Goal: Task Accomplishment & Management: Complete application form

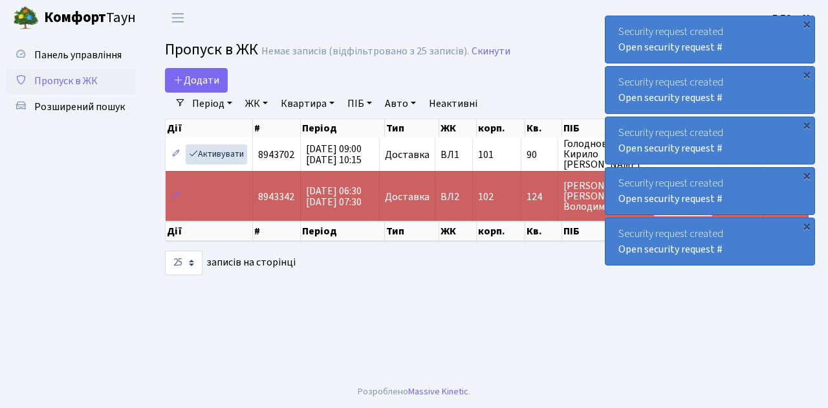
select select "25"
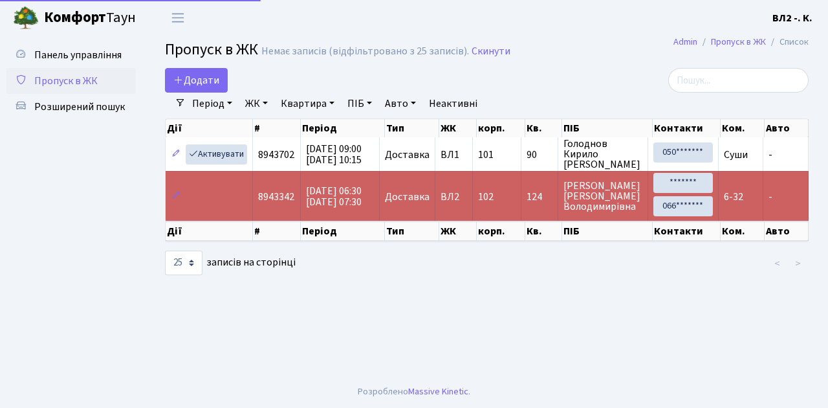
select select "25"
click at [218, 90] on link "Додати" at bounding box center [196, 80] width 63 height 25
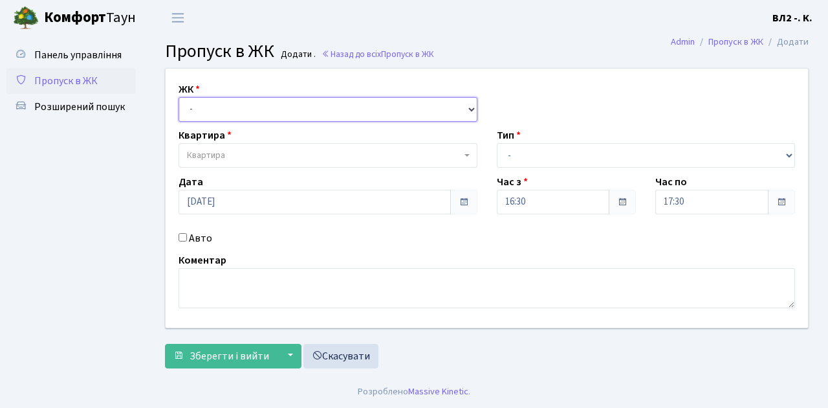
drag, startPoint x: 471, startPoint y: 111, endPoint x: 460, endPoint y: 105, distance: 12.4
click at [471, 110] on select "- ВЛ1, Ужгородський пров., 4/1 ВЛ2, Голосіївський просп., 76 ВЛ3, пр.Голосіївсь…" at bounding box center [328, 109] width 299 height 25
select select "317"
click at [179, 97] on select "- ВЛ1, Ужгородський пров., 4/1 ВЛ2, Голосіївський просп., 76 ВЛ3, пр.Голосіївсь…" at bounding box center [328, 109] width 299 height 25
select select
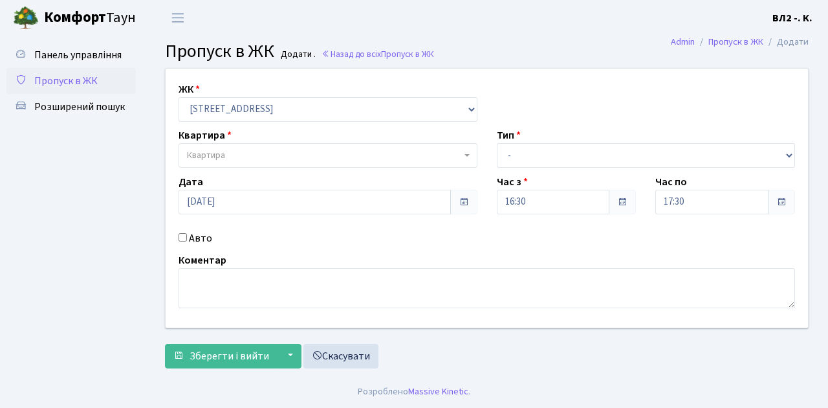
click at [467, 151] on span at bounding box center [468, 155] width 3 height 25
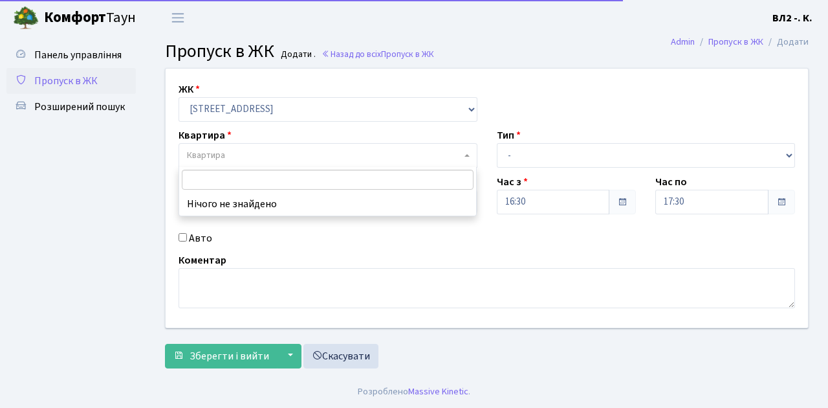
type input "5"
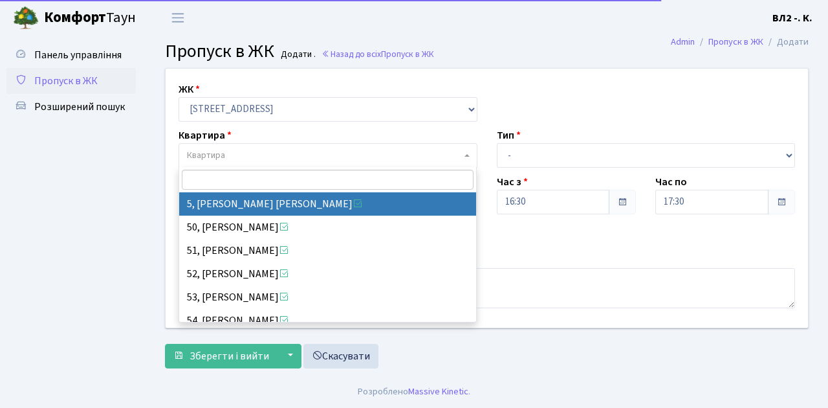
select select "37954"
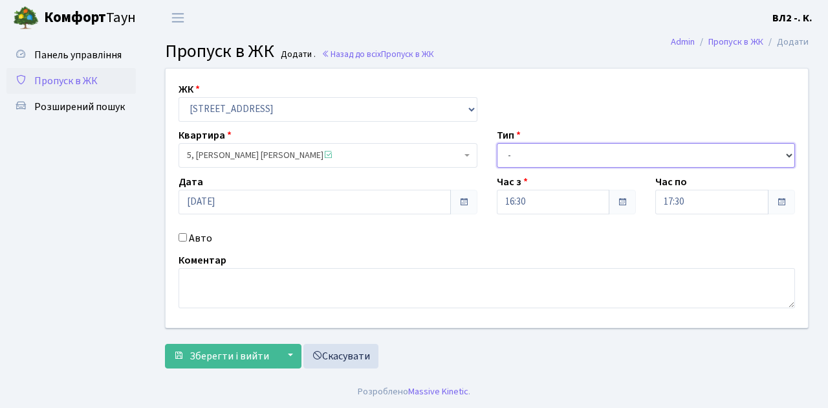
drag, startPoint x: 784, startPoint y: 153, endPoint x: 763, endPoint y: 153, distance: 20.7
click at [784, 153] on select "- Доставка Таксі Гості Сервіс" at bounding box center [646, 155] width 299 height 25
select select "1"
click at [497, 143] on select "- Доставка Таксі Гості Сервіс" at bounding box center [646, 155] width 299 height 25
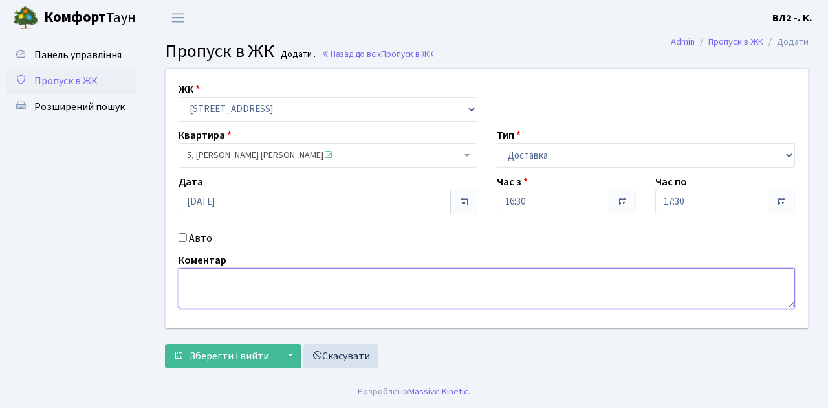
click at [195, 274] on textarea at bounding box center [487, 288] width 617 height 40
type textarea "16-31"
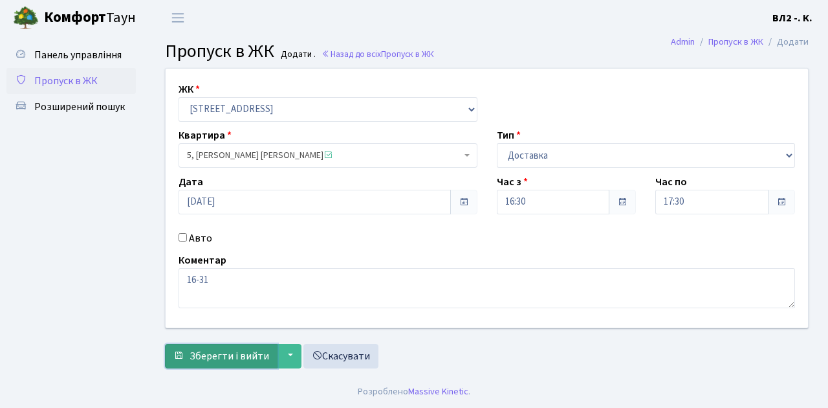
click at [205, 360] on span "Зберегти і вийти" at bounding box center [230, 356] width 80 height 14
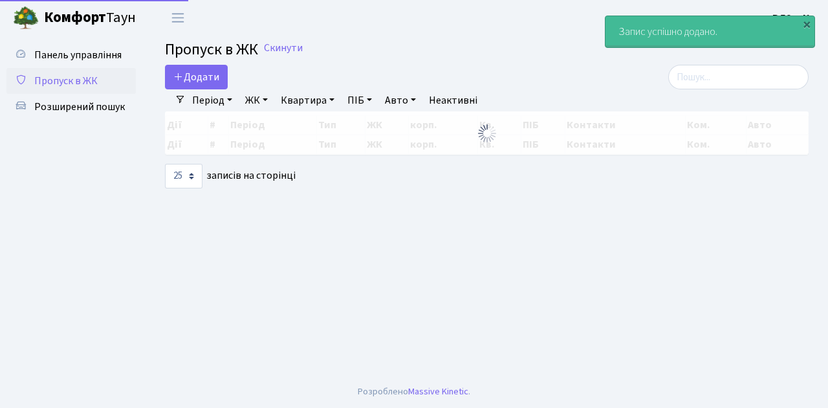
select select "25"
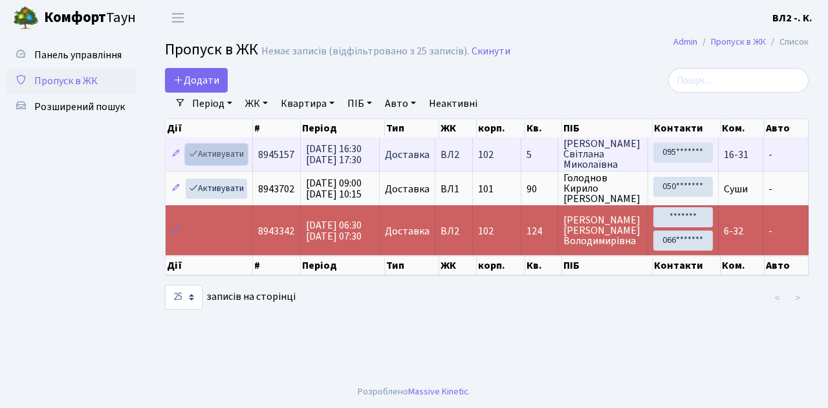
click at [245, 162] on link "Активувати" at bounding box center [216, 154] width 61 height 20
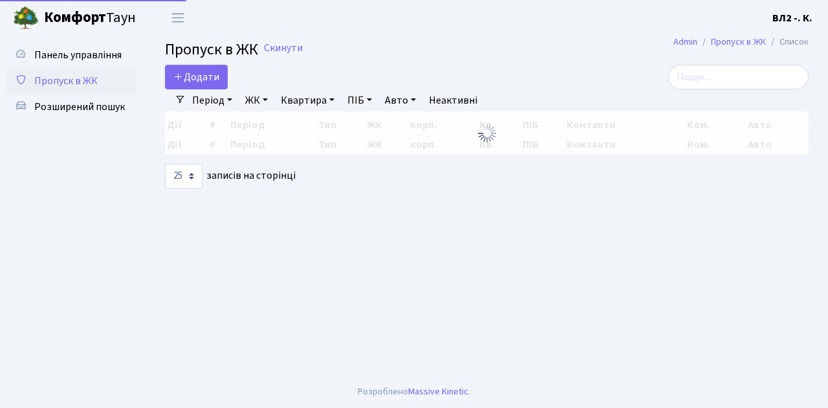
select select "25"
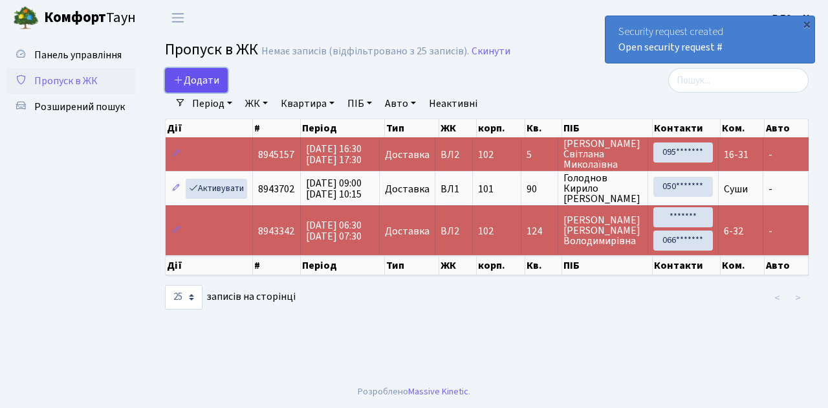
click at [222, 90] on link "Додати" at bounding box center [196, 80] width 63 height 25
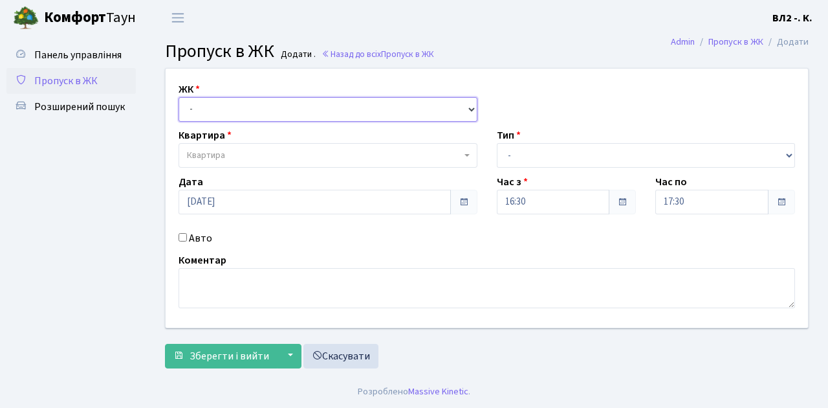
click at [468, 104] on select "- ВЛ1, Ужгородський пров., 4/1 ВЛ2, Голосіївський просп., 76 ВЛ3, пр.Голосіївсь…" at bounding box center [328, 109] width 299 height 25
select select "317"
click at [179, 97] on select "- ВЛ1, Ужгородський пров., 4/1 ВЛ2, Голосіївський просп., 76 ВЛ3, пр.Голосіївсь…" at bounding box center [328, 109] width 299 height 25
select select
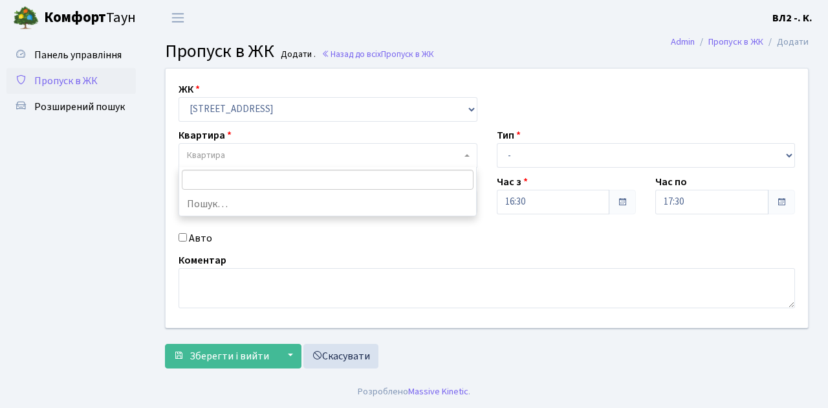
click at [467, 153] on span at bounding box center [468, 155] width 3 height 25
click at [363, 181] on input "search" at bounding box center [328, 180] width 292 height 20
type input "177"
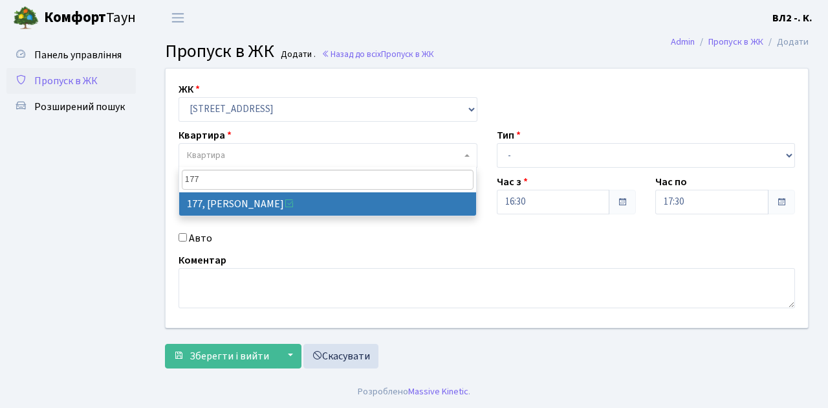
select select "38467"
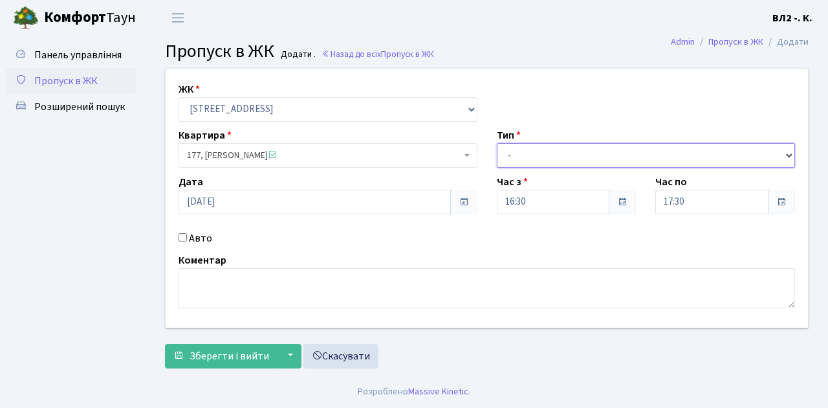
drag, startPoint x: 791, startPoint y: 153, endPoint x: 778, endPoint y: 151, distance: 13.0
click at [792, 151] on select "- Доставка Таксі Гості Сервіс" at bounding box center [646, 155] width 299 height 25
select select "1"
click at [497, 143] on select "- Доставка Таксі Гості Сервіс" at bounding box center [646, 155] width 299 height 25
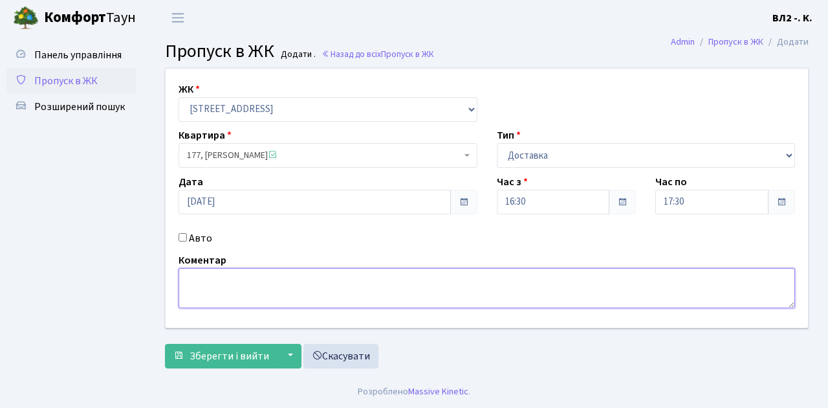
click at [181, 274] on textarea at bounding box center [487, 288] width 617 height 40
type textarea "Glovo 16-34"
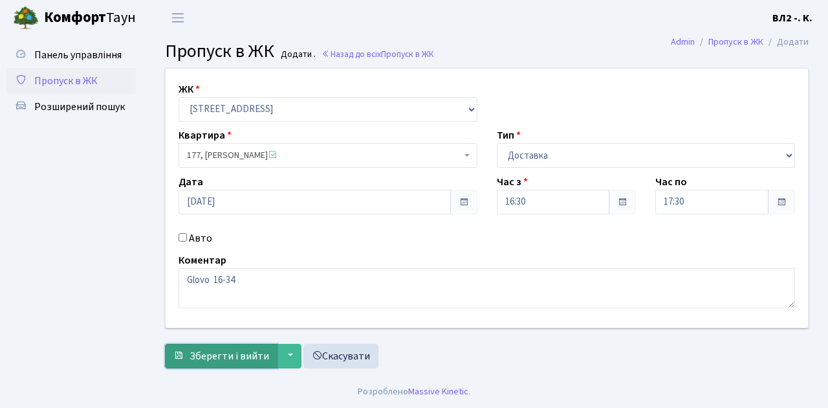
click at [199, 361] on span "Зберегти і вийти" at bounding box center [230, 356] width 80 height 14
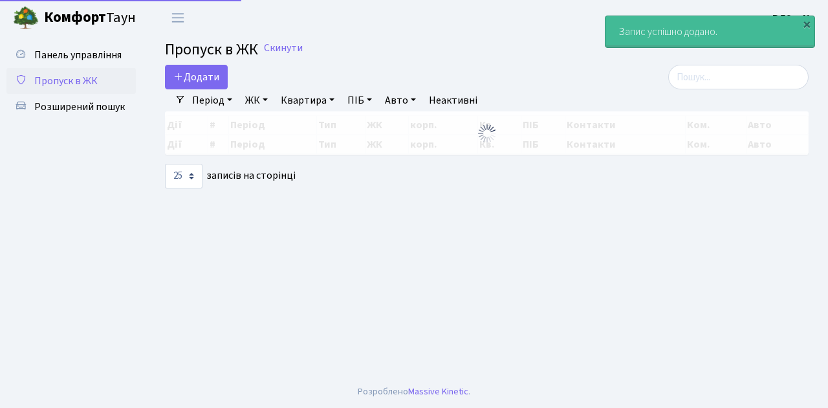
select select "25"
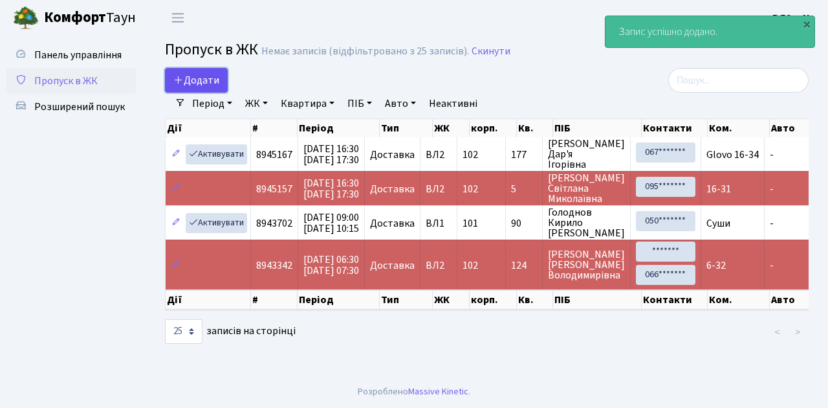
click at [221, 91] on link "Додати" at bounding box center [196, 80] width 63 height 25
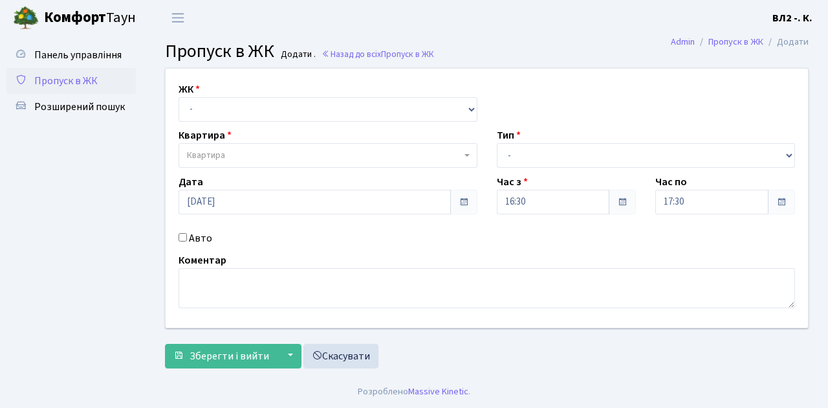
click at [78, 82] on span "Пропуск в ЖК" at bounding box center [65, 81] width 63 height 14
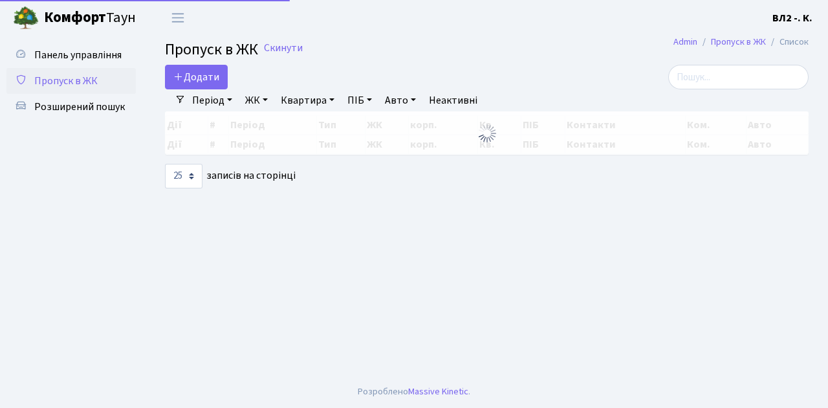
select select "25"
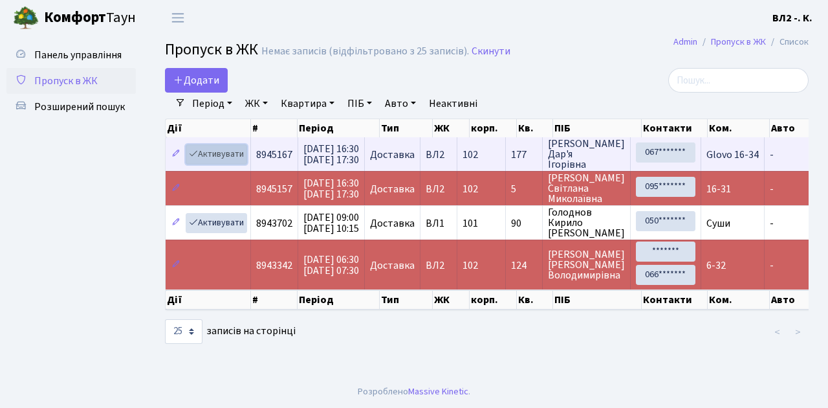
click at [242, 160] on link "Активувати" at bounding box center [216, 154] width 61 height 20
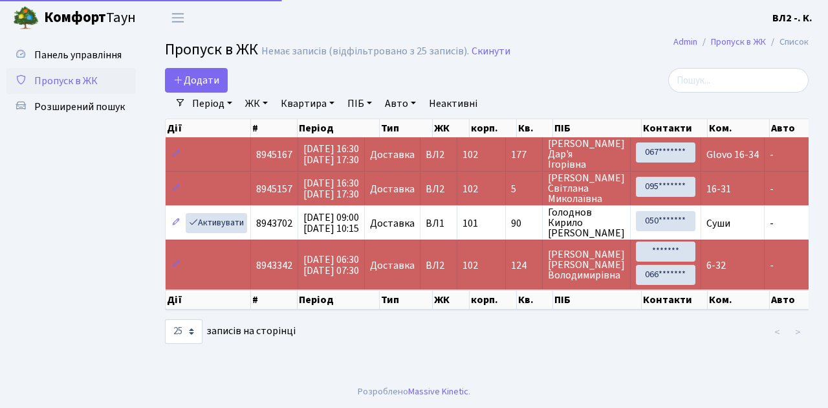
select select "25"
